Goal: Find specific page/section: Find specific page/section

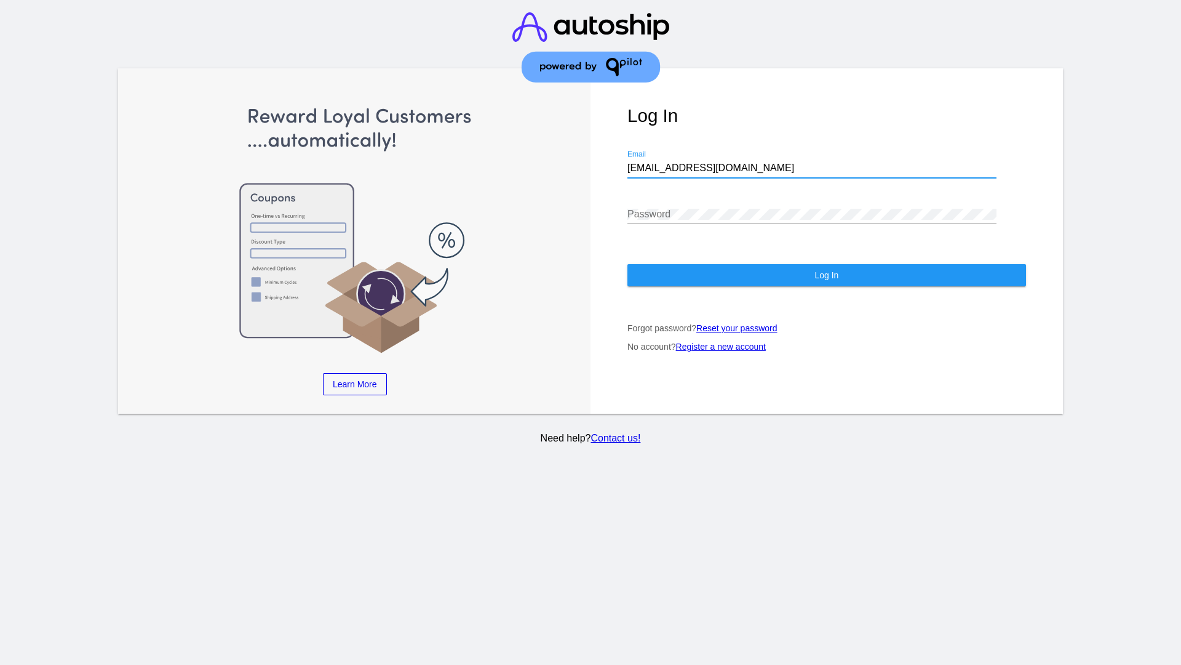
type input "[EMAIL_ADDRESS][DOMAIN_NAME]"
click at [826, 275] on span "Log In" at bounding box center [827, 275] width 24 height 10
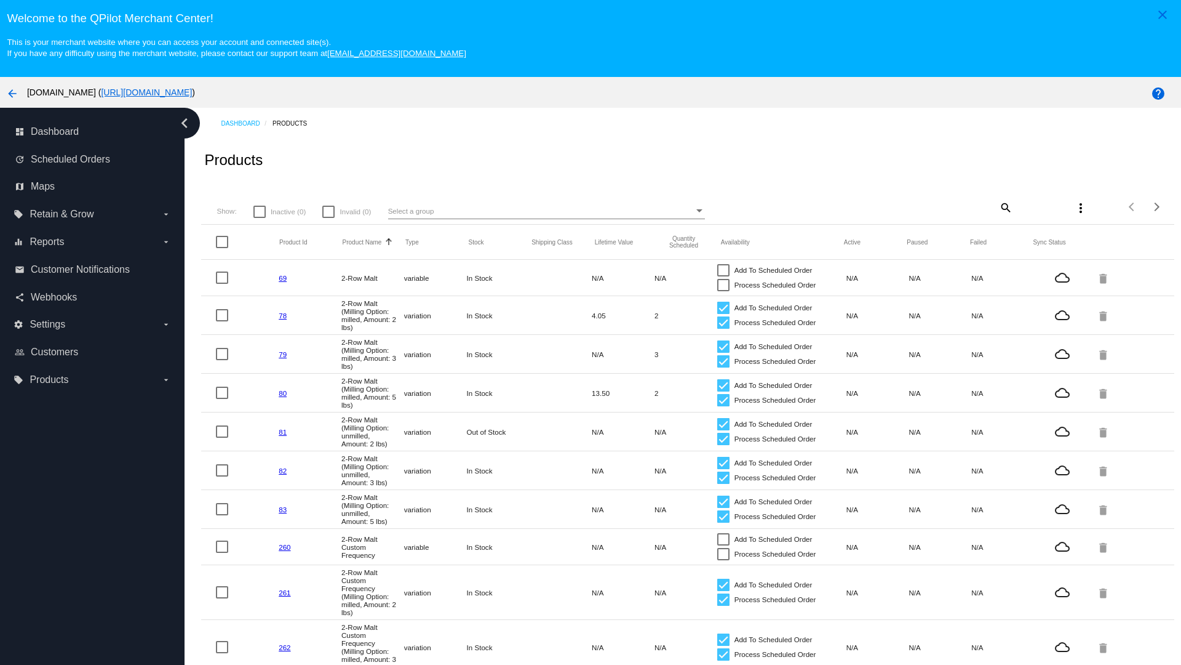
click at [1005, 207] on mat-icon "search" at bounding box center [1005, 207] width 15 height 19
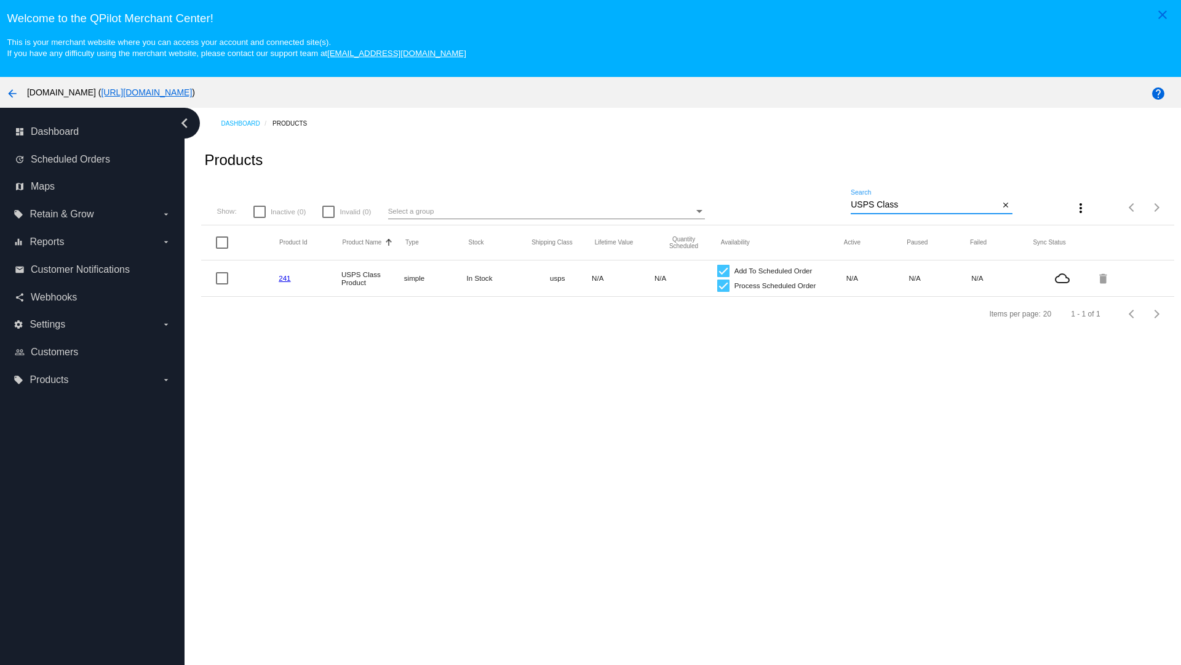
type input "Variable Enable"
